Goal: Register for event/course

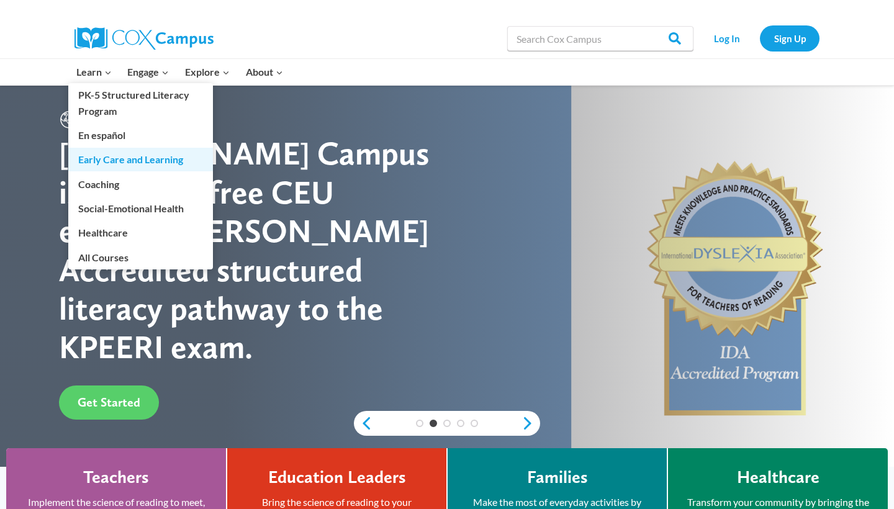
click at [124, 156] on link "Early Care and Learning" at bounding box center [140, 160] width 145 height 24
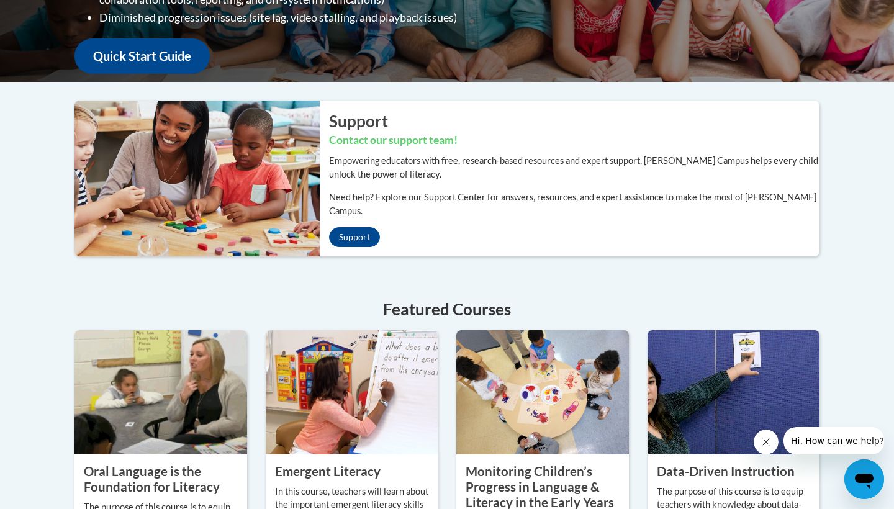
scroll to position [7, 0]
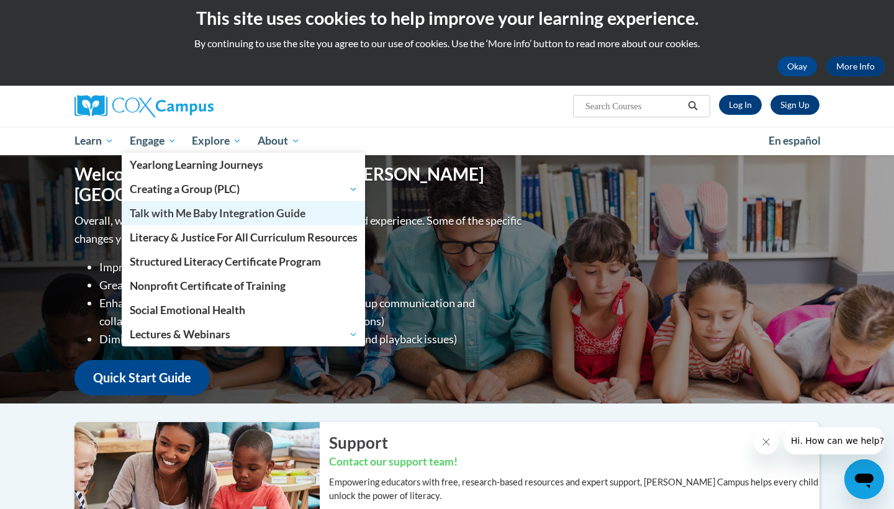
click at [188, 214] on span "Talk with Me Baby Integration Guide" at bounding box center [218, 213] width 176 height 13
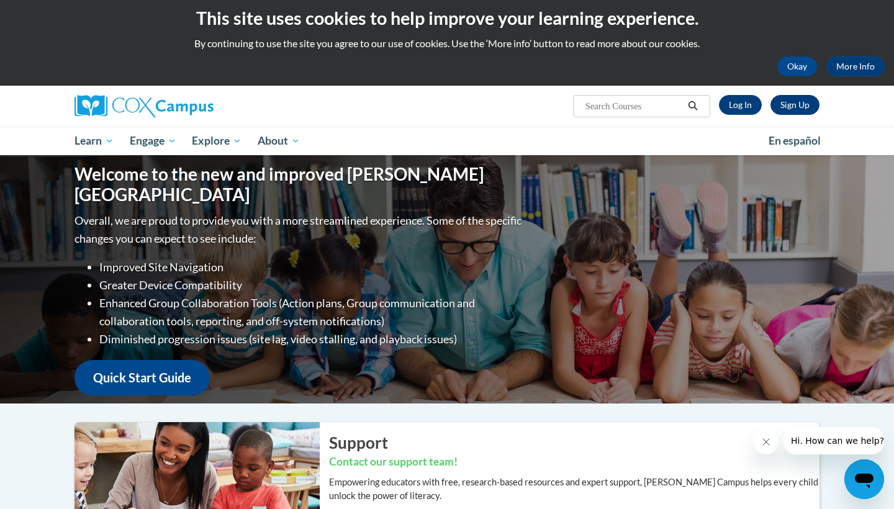
click at [791, 111] on link "Sign Up" at bounding box center [795, 105] width 49 height 20
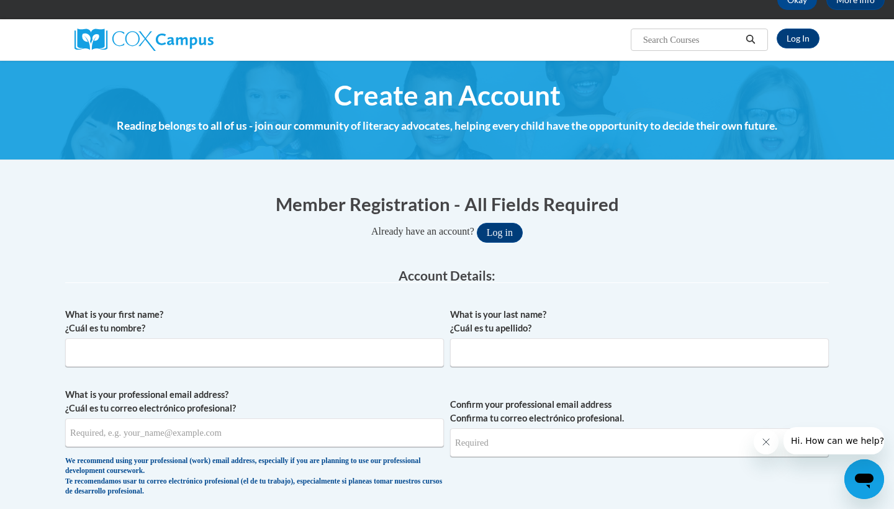
scroll to position [95, 0]
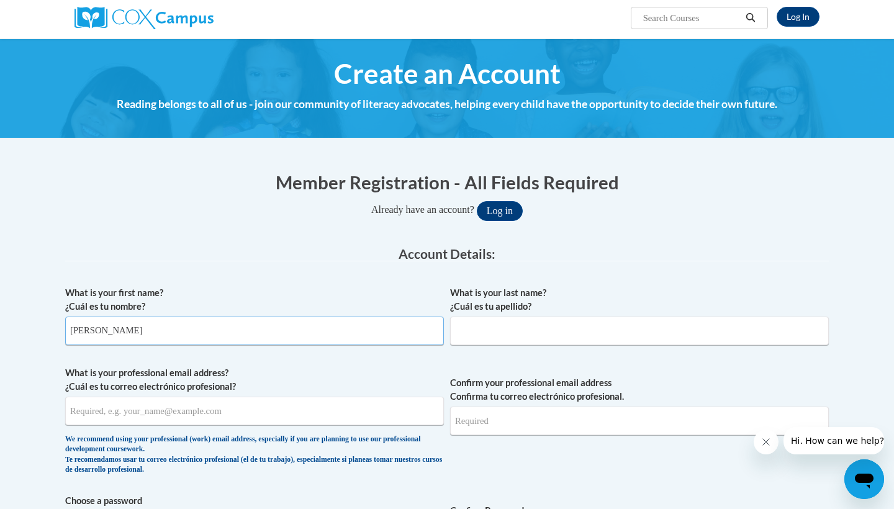
type input "Kendall"
type input "Mason"
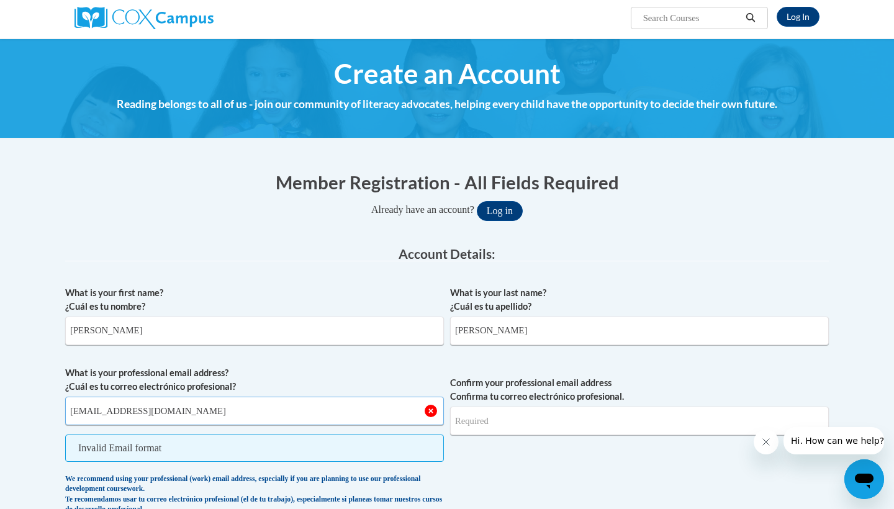
type input "kendall081000@icloud.com"
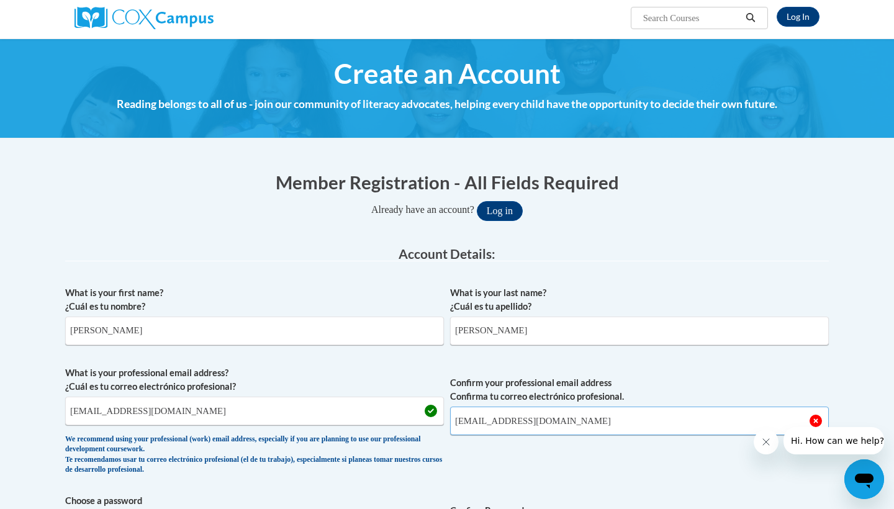
type input "kendall081000@icloud.com"
click at [486, 458] on span "Confirm your professional email address Confirma tu correo electrónico profesio…" at bounding box center [639, 423] width 379 height 115
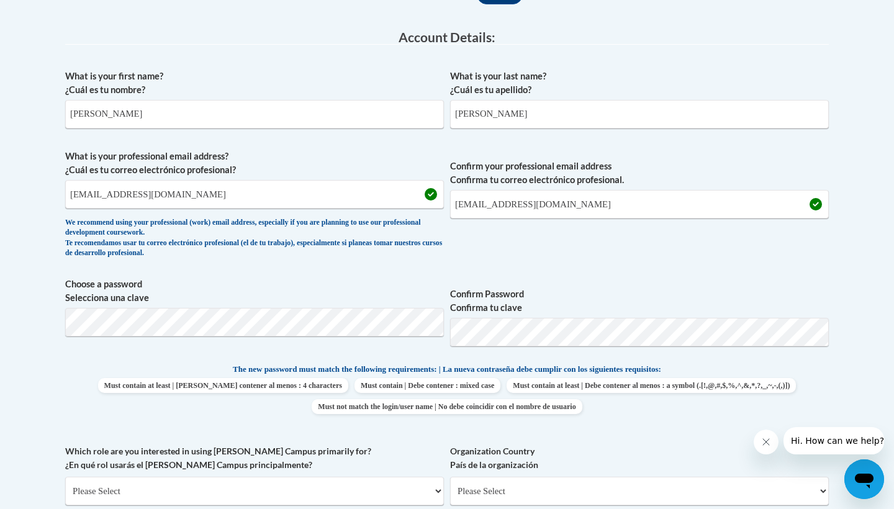
scroll to position [325, 0]
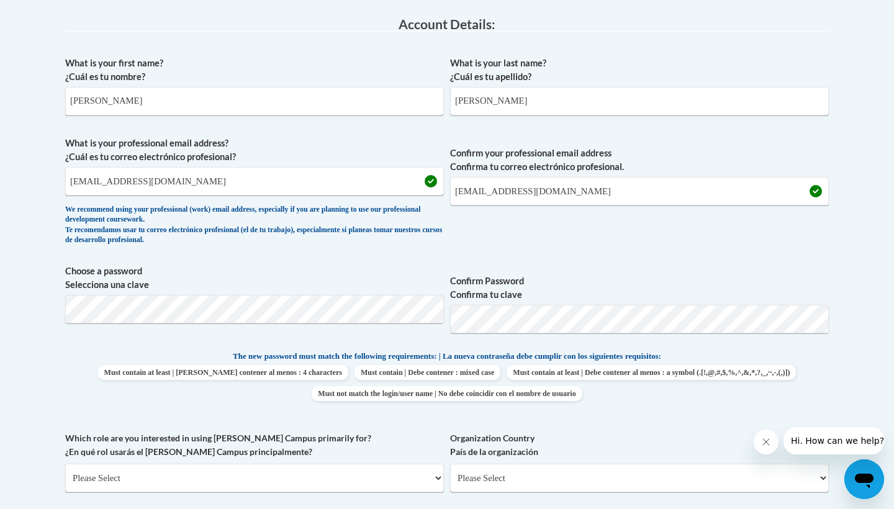
click at [189, 303] on div "Member Registration - All Fields Required Already have an account? Log in Prefe…" at bounding box center [447, 406] width 764 height 932
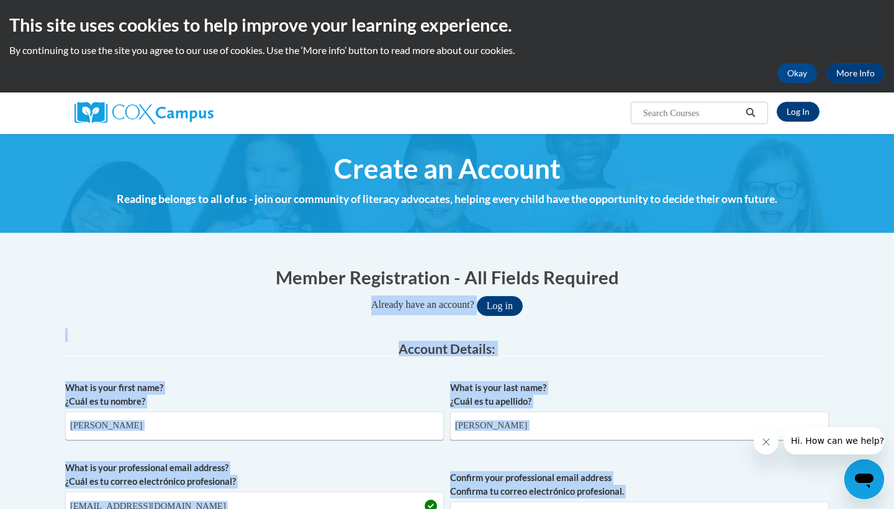
click at [189, 302] on div "Already have an account? Log in" at bounding box center [447, 306] width 764 height 20
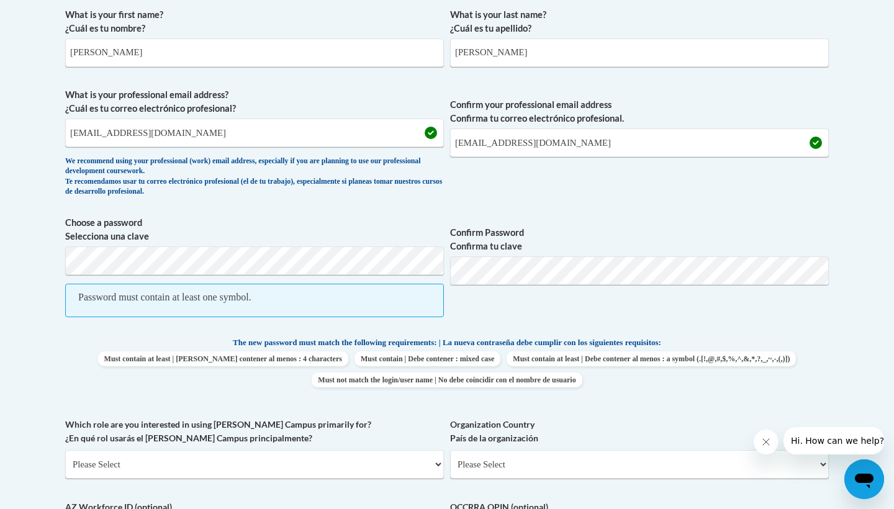
scroll to position [359, 0]
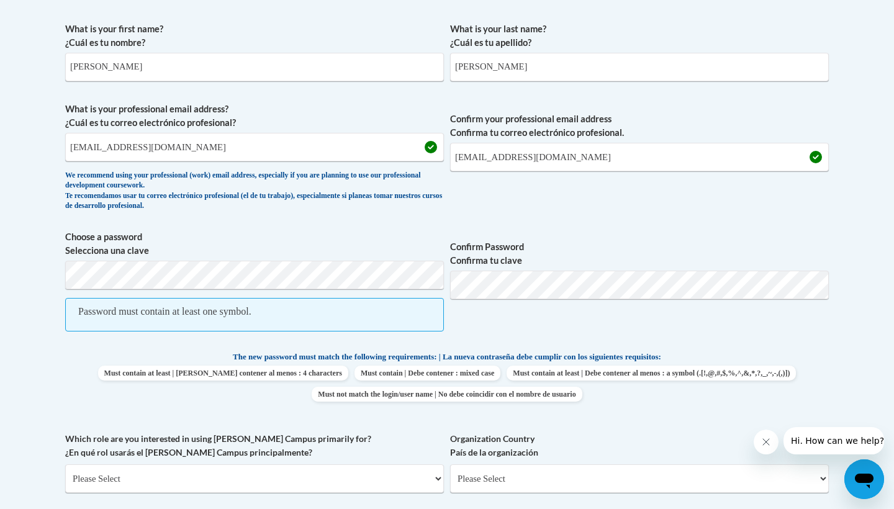
click at [234, 308] on div "Password must contain at least one symbol." at bounding box center [164, 312] width 173 height 14
click at [234, 315] on div "Password must contain at least one symbol." at bounding box center [164, 312] width 173 height 14
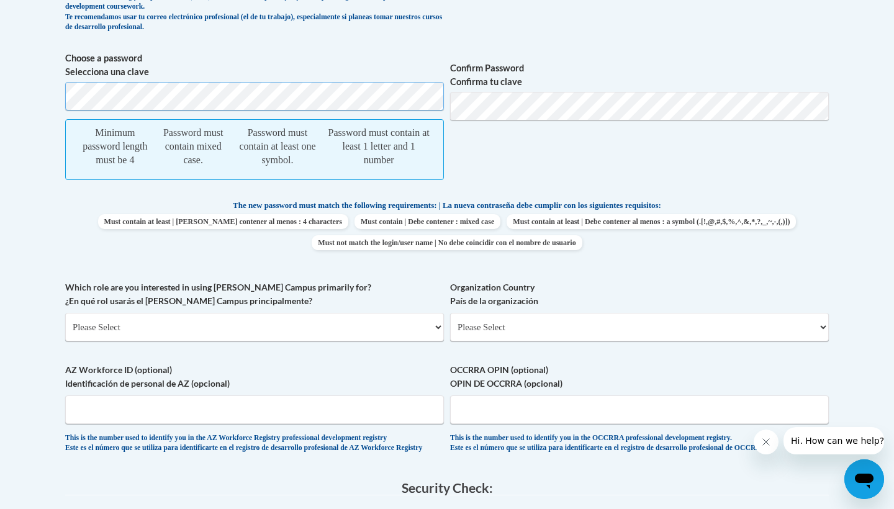
scroll to position [527, 0]
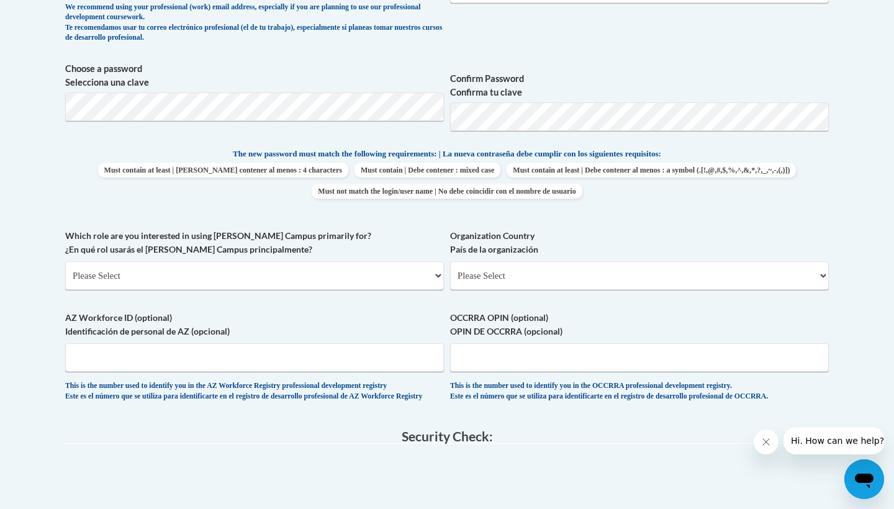
click at [823, 211] on div "What is your first name? ¿Cuál es tu nombre? Kendall What is your last name? ¿C…" at bounding box center [447, 131] width 764 height 566
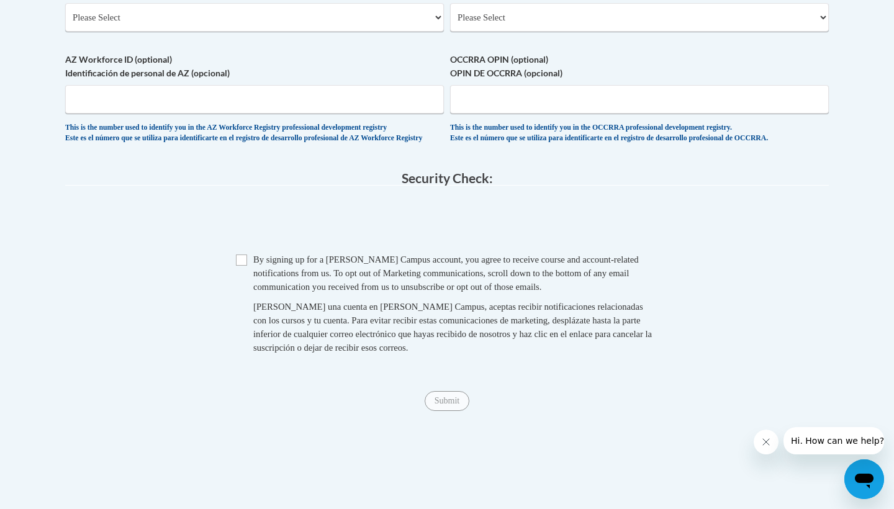
scroll to position [797, 0]
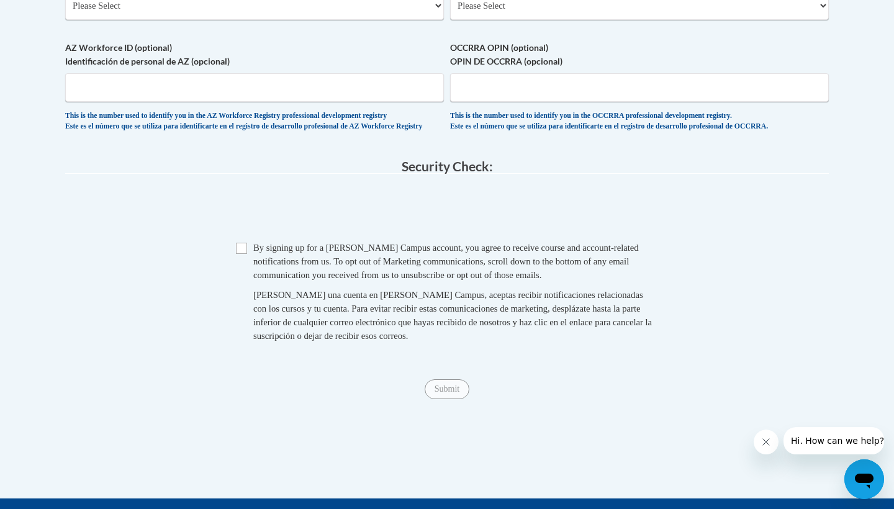
click at [247, 254] on input "Checkbox" at bounding box center [241, 248] width 11 height 11
checkbox input "true"
click at [449, 399] on input "Submit" at bounding box center [447, 389] width 45 height 20
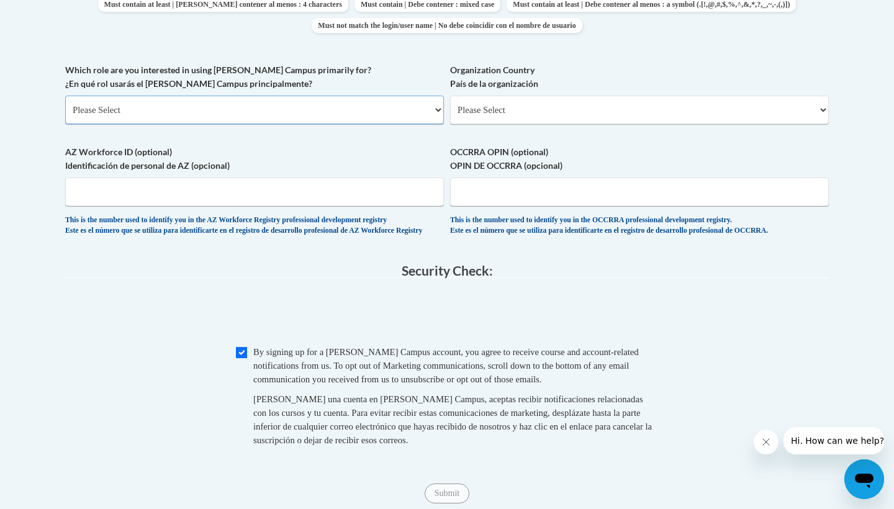
scroll to position [644, 0]
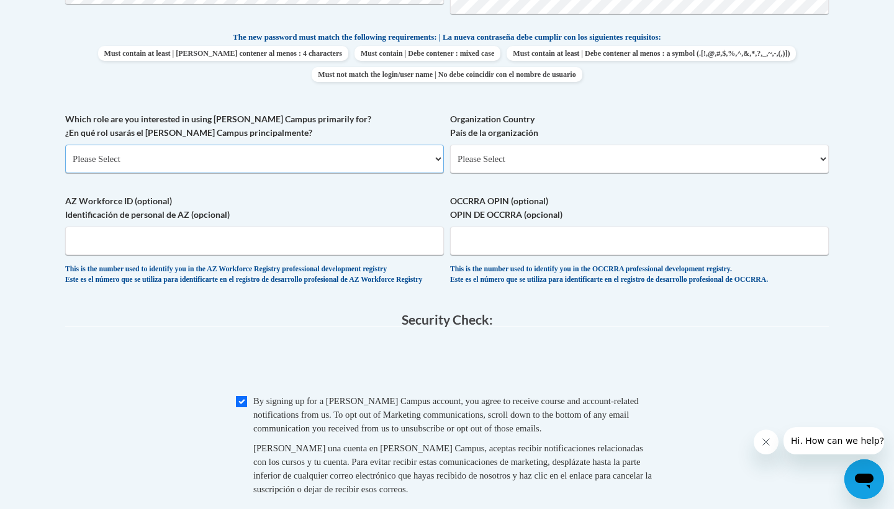
select select "5a18ea06-2b54-4451-96f2-d152daf9eac5"
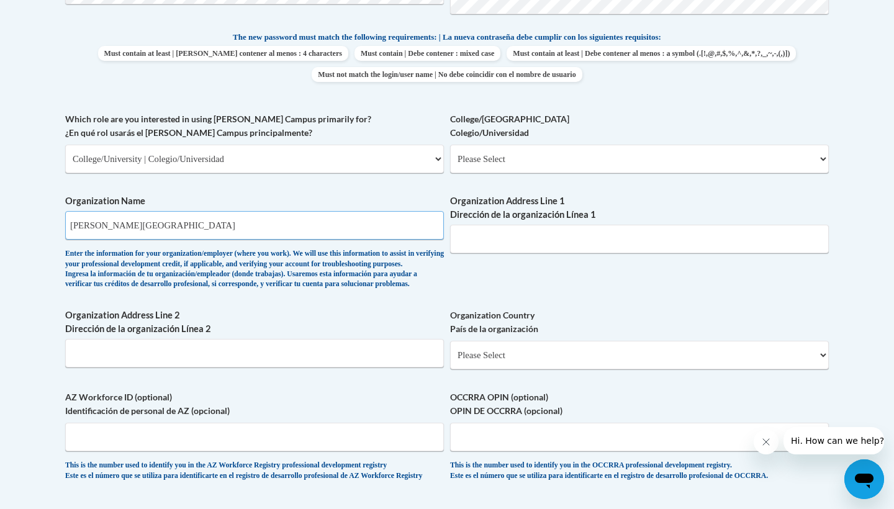
type input "Barton Community College"
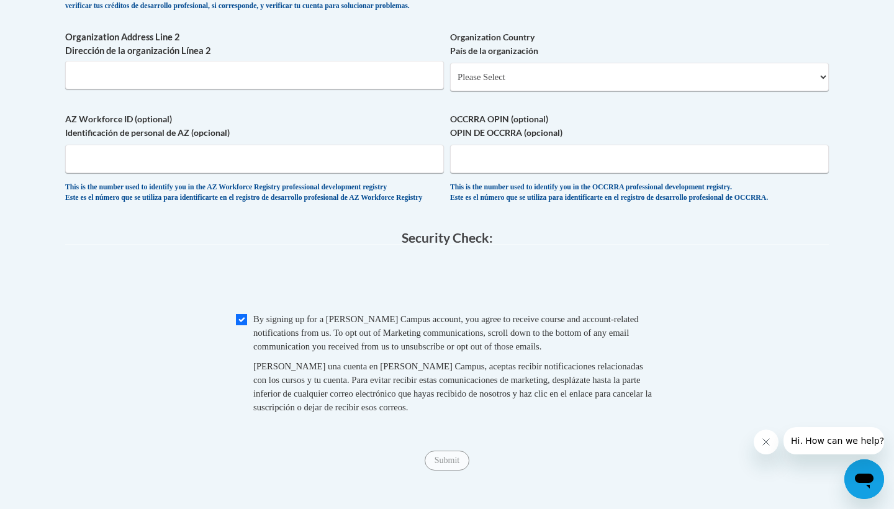
scroll to position [978, 0]
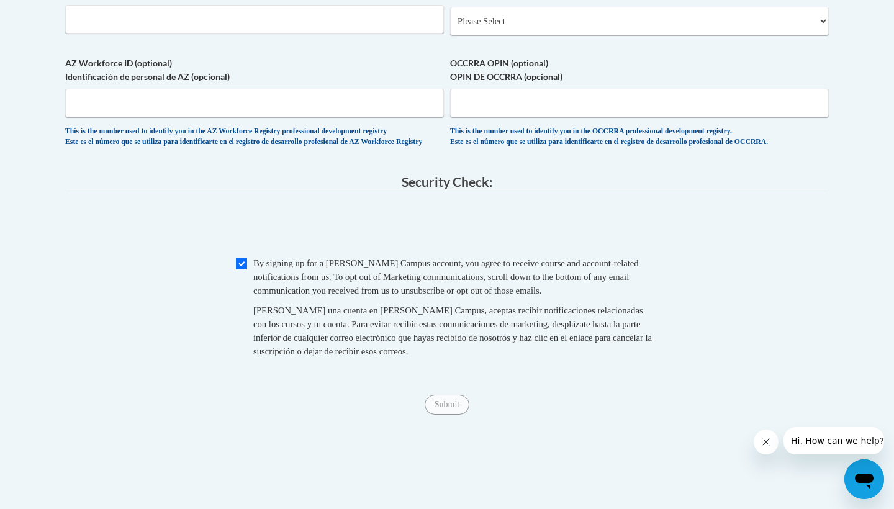
type input "245 NE 30 Rd, Great Bend, KS 67530"
click at [305, 355] on span "Al crear una cuenta en Cox Campus, aceptas recibir notificaciones relacionadas …" at bounding box center [452, 331] width 399 height 51
click at [452, 415] on input "Submit" at bounding box center [447, 405] width 45 height 20
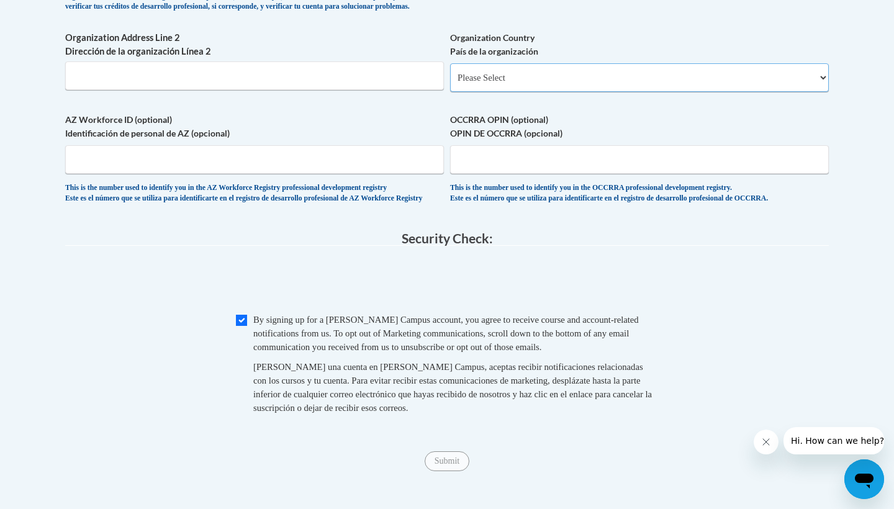
scroll to position [904, 0]
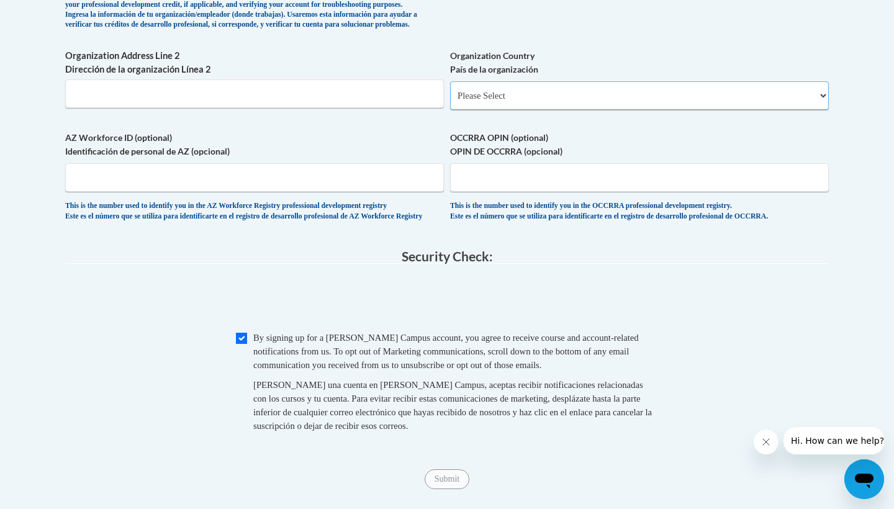
select select "ad49bcad-a171-4b2e-b99c-48b446064914"
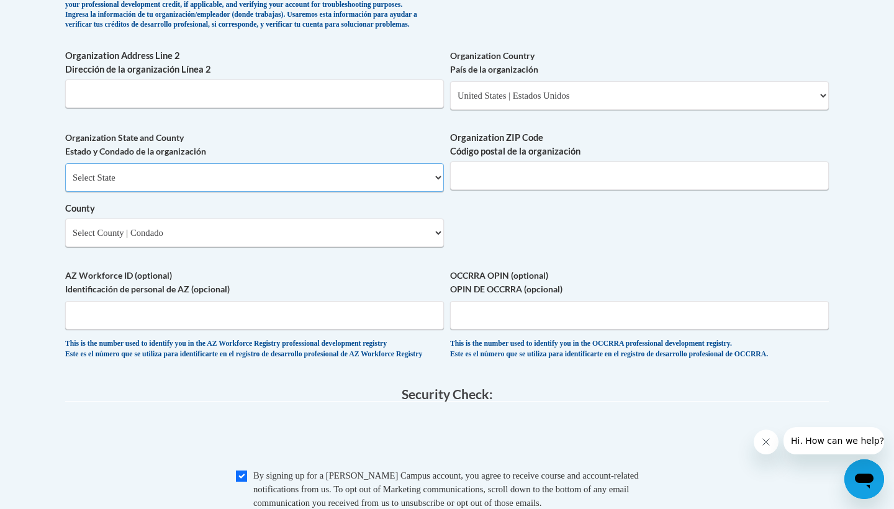
select select "Kansas"
click at [187, 222] on select "County" at bounding box center [254, 233] width 379 height 29
select select "Barton"
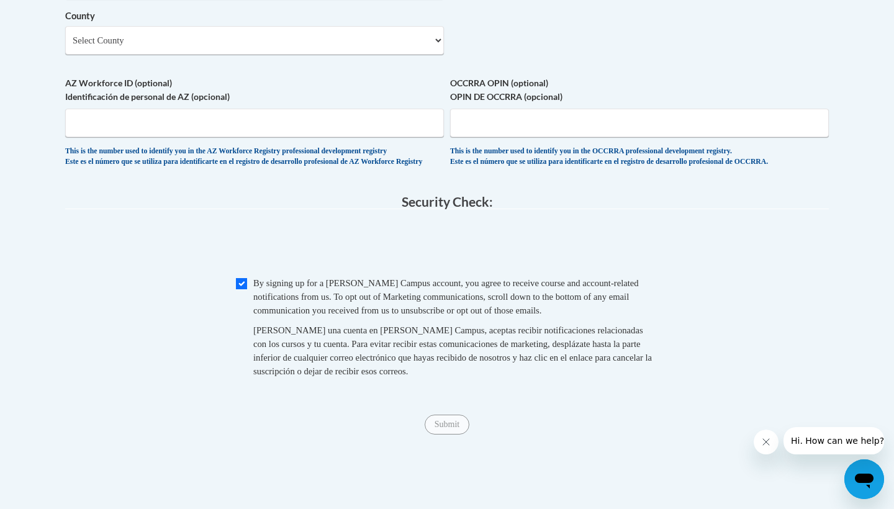
scroll to position [1118, 0]
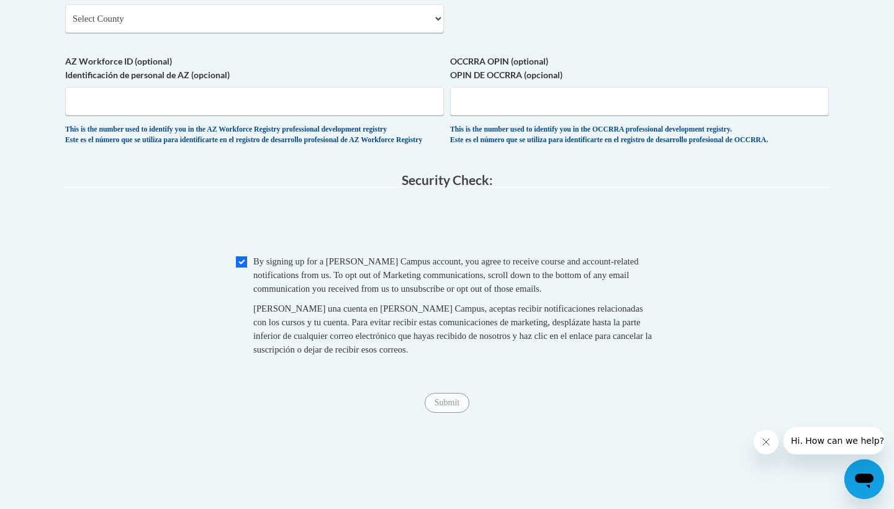
type input "67530"
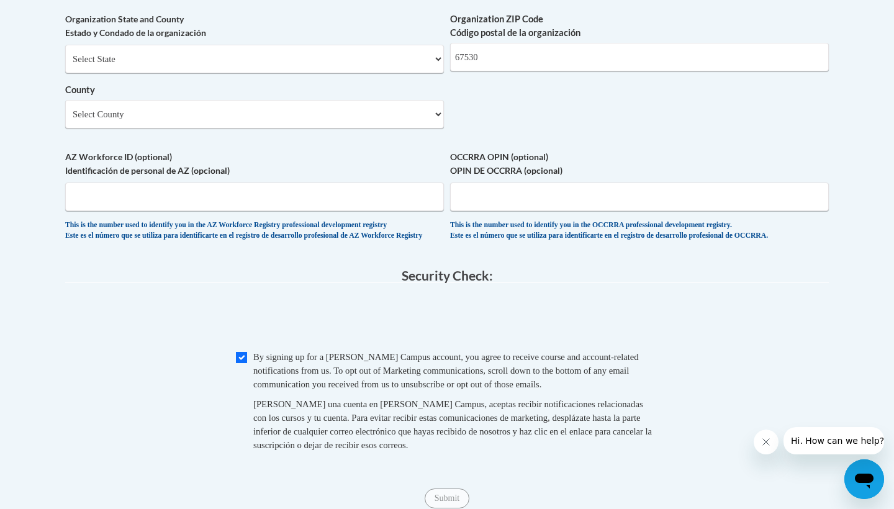
scroll to position [1019, 0]
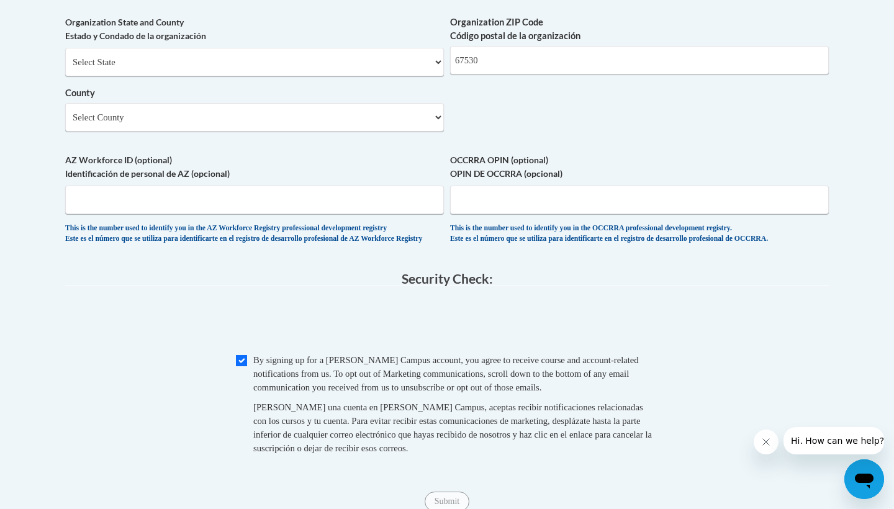
click at [349, 286] on legend "Security Check:" at bounding box center [447, 279] width 764 height 14
click at [242, 366] on input "Checkbox" at bounding box center [241, 360] width 11 height 11
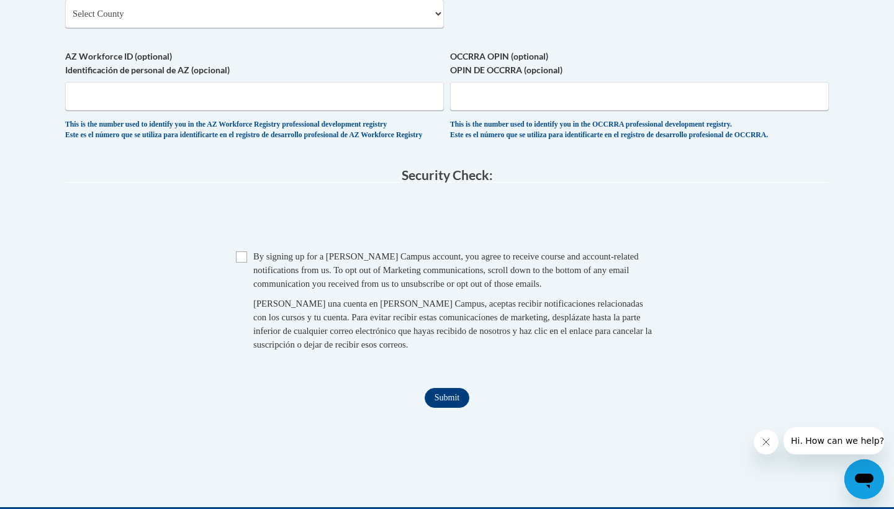
scroll to position [1128, 0]
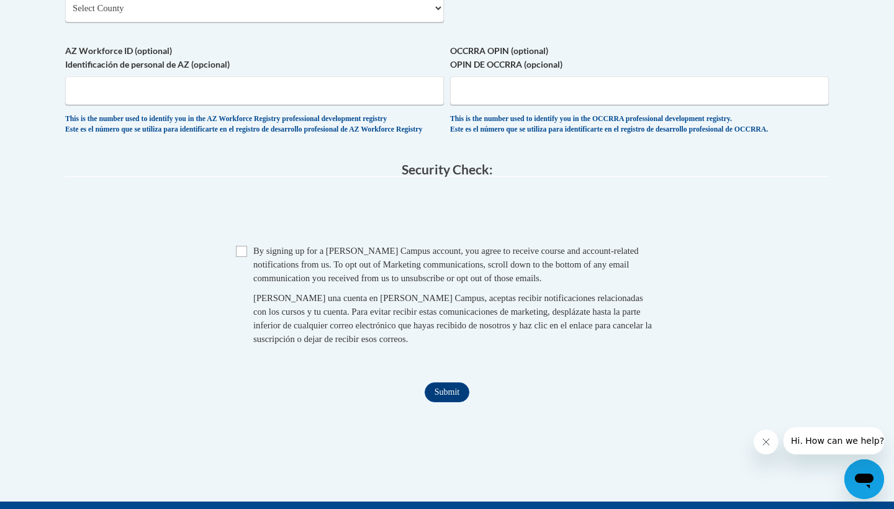
click at [237, 257] on input "Checkbox" at bounding box center [241, 251] width 11 height 11
checkbox input "true"
click at [432, 399] on input "Submit" at bounding box center [447, 393] width 45 height 20
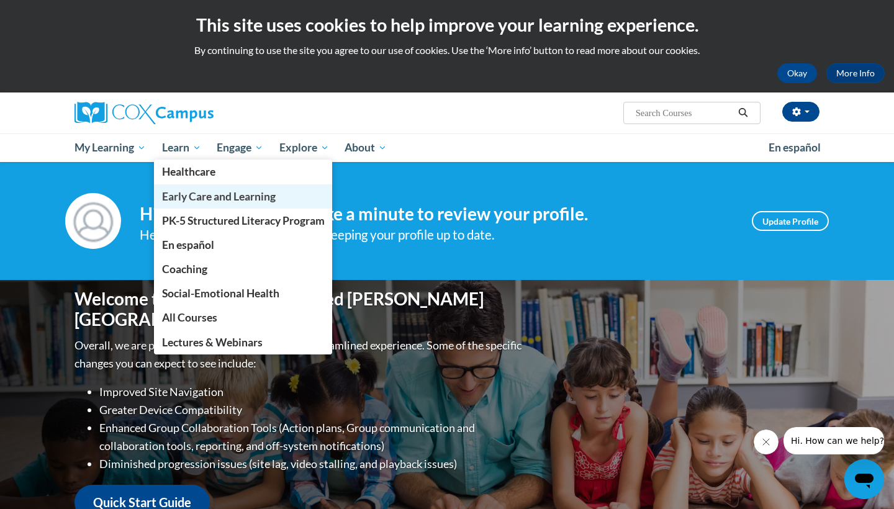
click at [213, 198] on span "Early Care and Learning" at bounding box center [219, 196] width 114 height 13
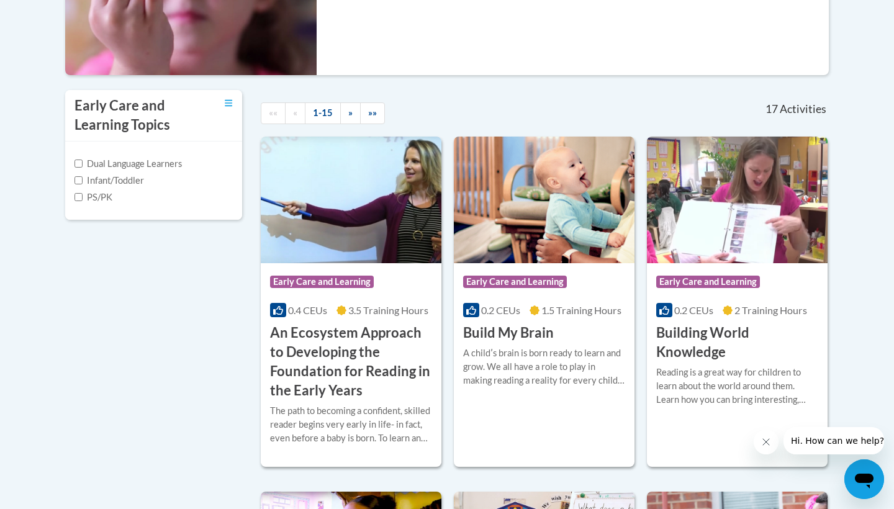
scroll to position [350, 0]
click at [96, 187] on label "Infant/Toddler" at bounding box center [110, 180] width 70 height 14
click at [83, 184] on input "Infant/Toddler" at bounding box center [79, 180] width 8 height 8
checkbox input "true"
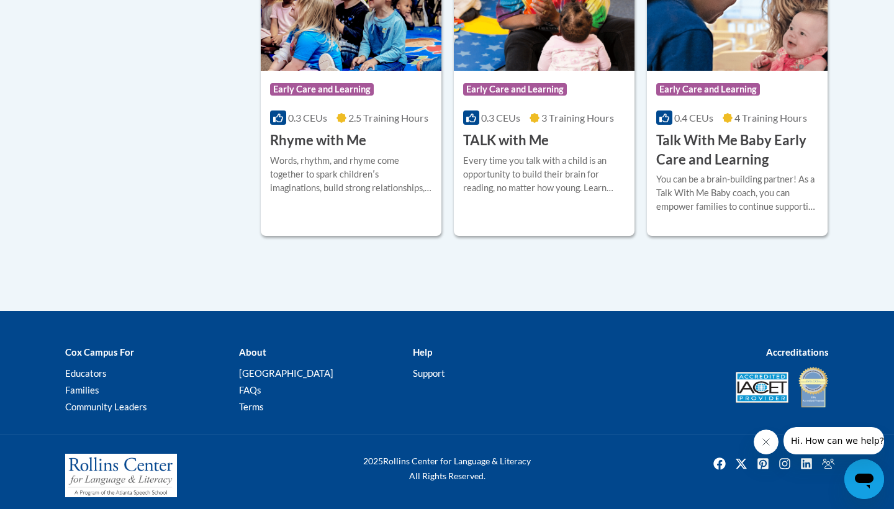
scroll to position [1207, 0]
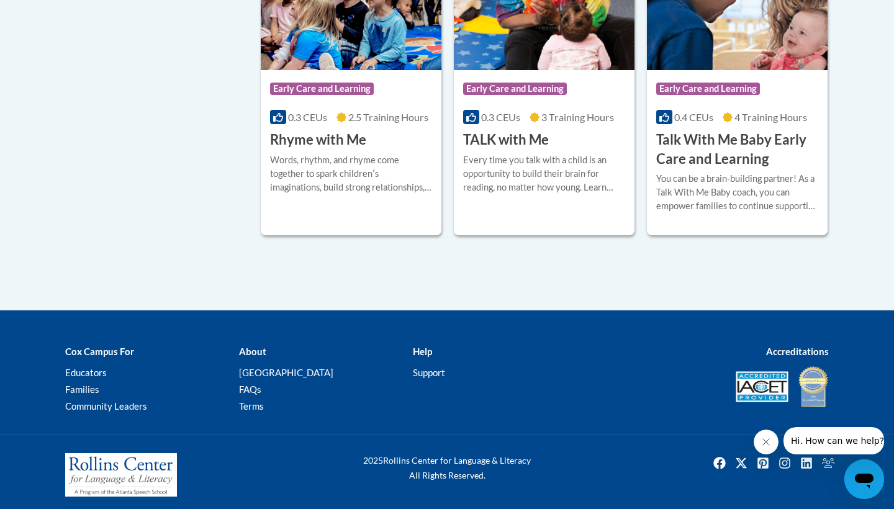
click at [725, 169] on h3 "Talk With Me Baby Early Care and Learning" at bounding box center [737, 149] width 162 height 39
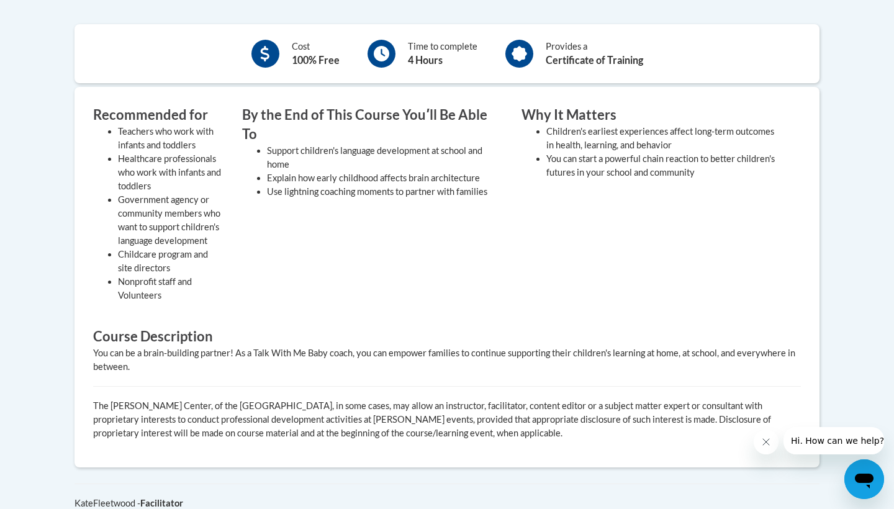
scroll to position [455, 0]
click at [773, 442] on button "Close message from company" at bounding box center [766, 442] width 25 height 25
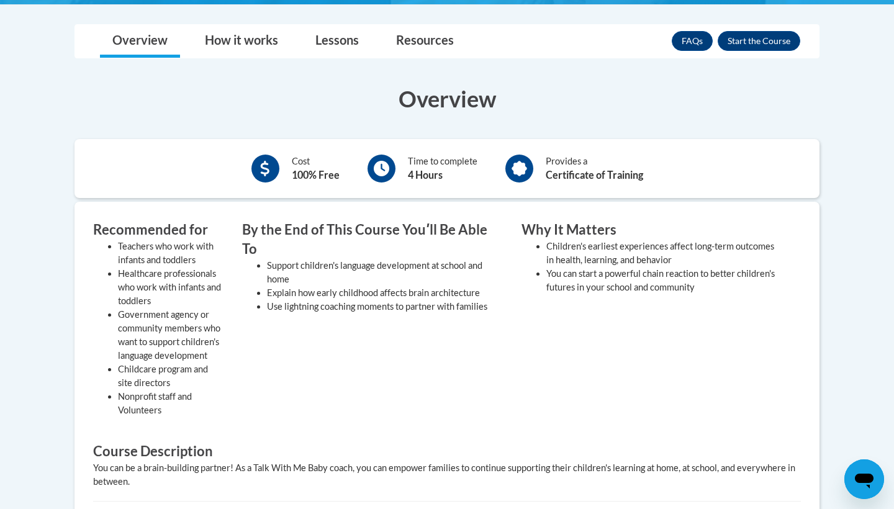
scroll to position [329, 0]
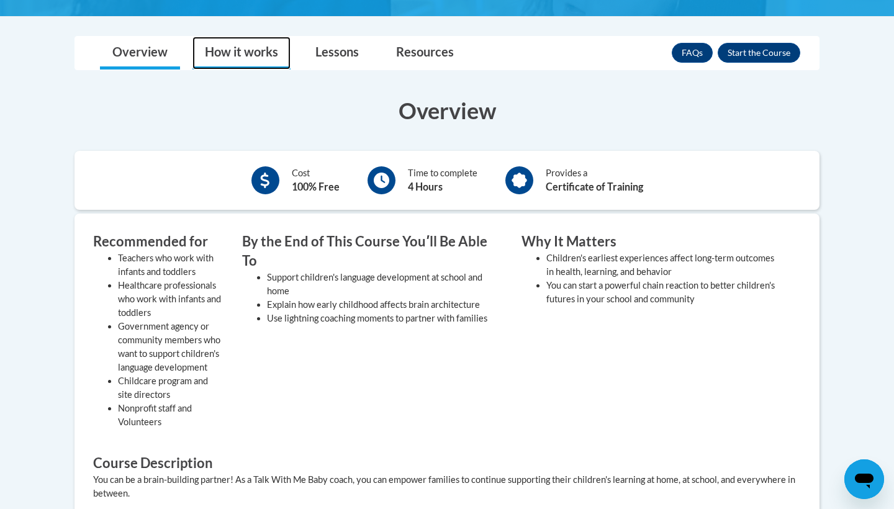
click at [233, 57] on link "How it works" at bounding box center [242, 53] width 98 height 33
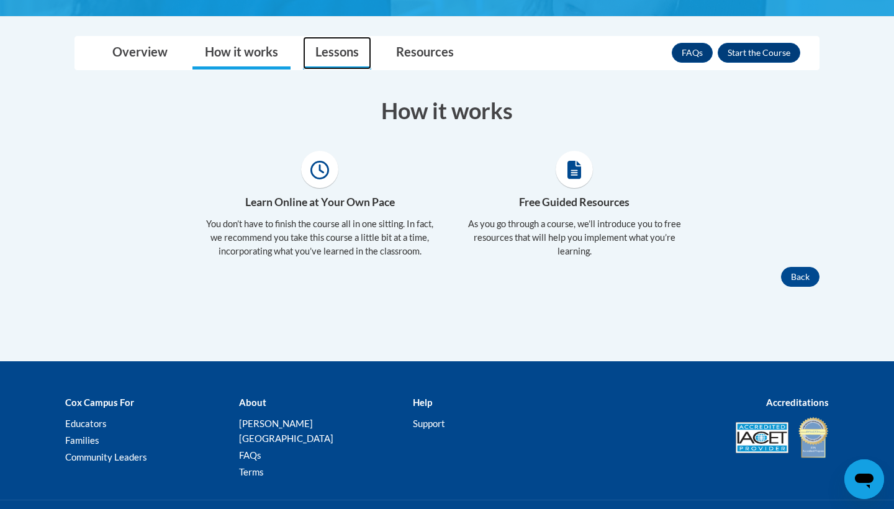
click at [342, 56] on link "Lessons" at bounding box center [337, 53] width 68 height 33
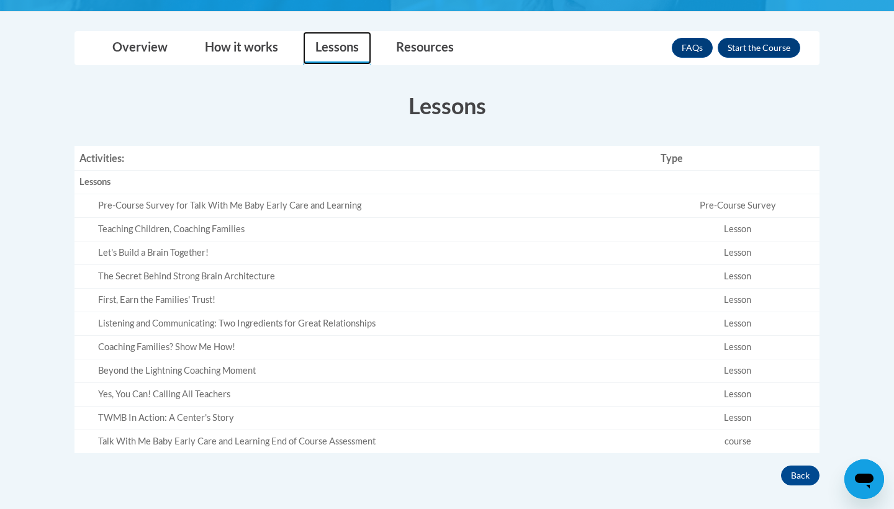
scroll to position [333, 0]
click at [106, 203] on div "Pre-Course Survey for Talk With Me Baby Early Care and Learning" at bounding box center [374, 205] width 553 height 13
click at [423, 49] on link "Resources" at bounding box center [425, 48] width 83 height 33
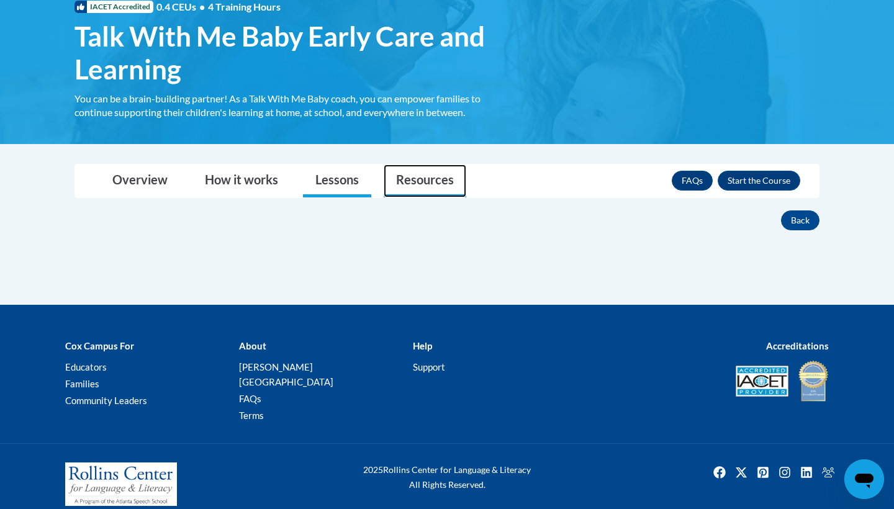
scroll to position [200, 0]
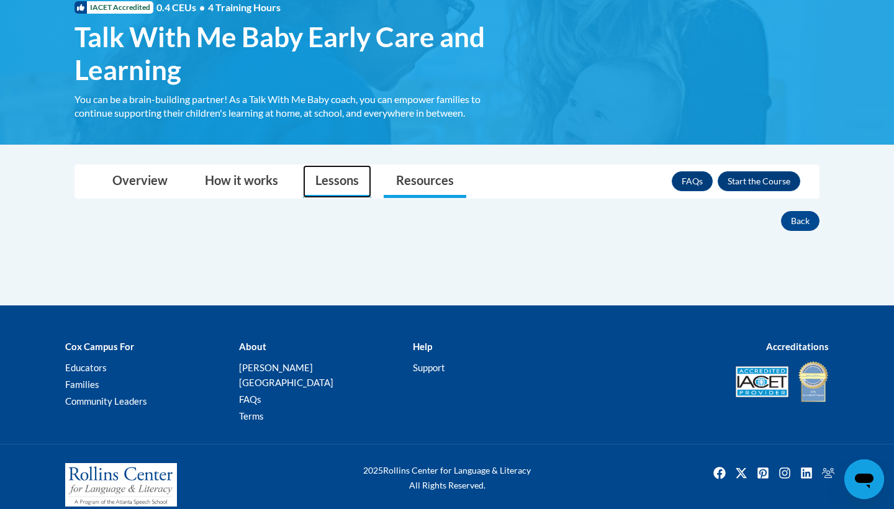
click at [347, 182] on link "Lessons" at bounding box center [337, 181] width 68 height 33
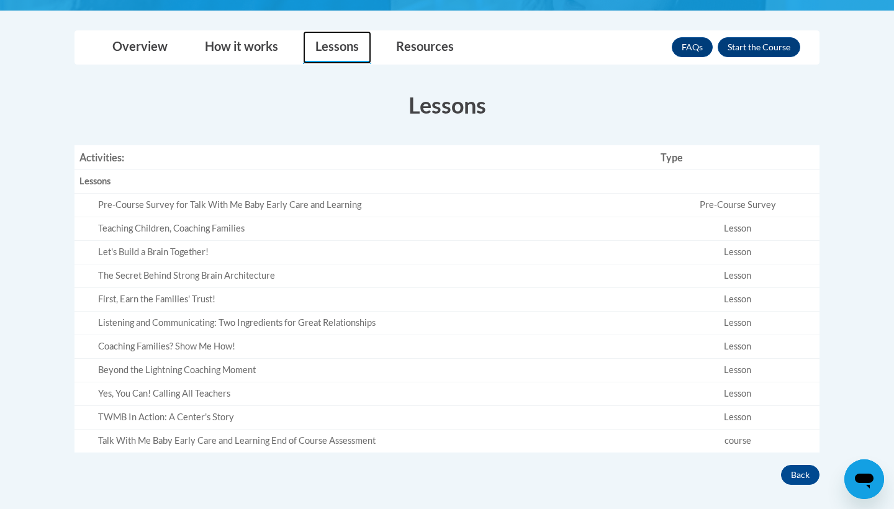
scroll to position [312, 0]
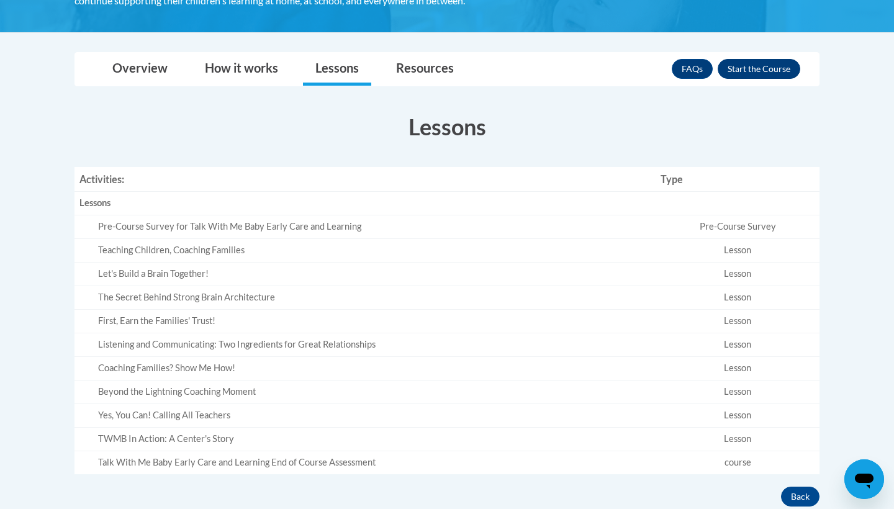
click at [762, 72] on button "Enroll" at bounding box center [759, 69] width 83 height 20
